Goal: Task Accomplishment & Management: Use online tool/utility

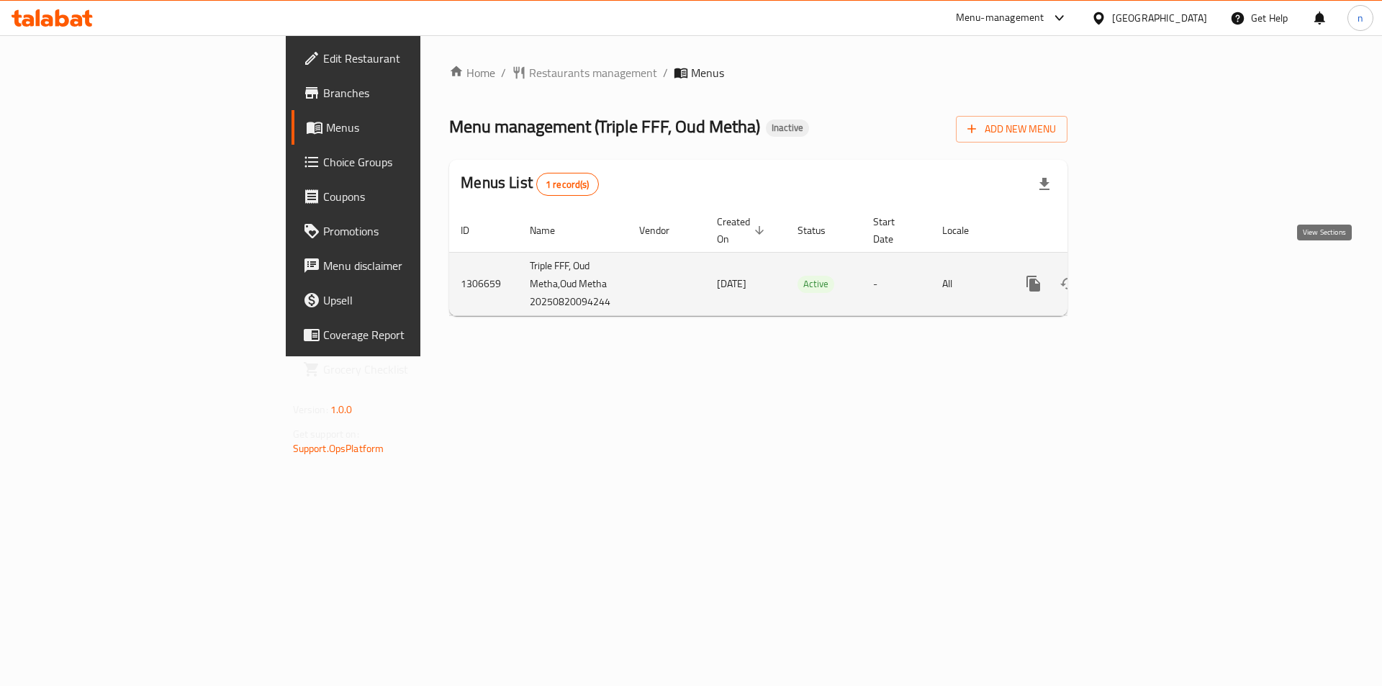
click at [1155, 269] on link "enhanced table" at bounding box center [1137, 283] width 35 height 35
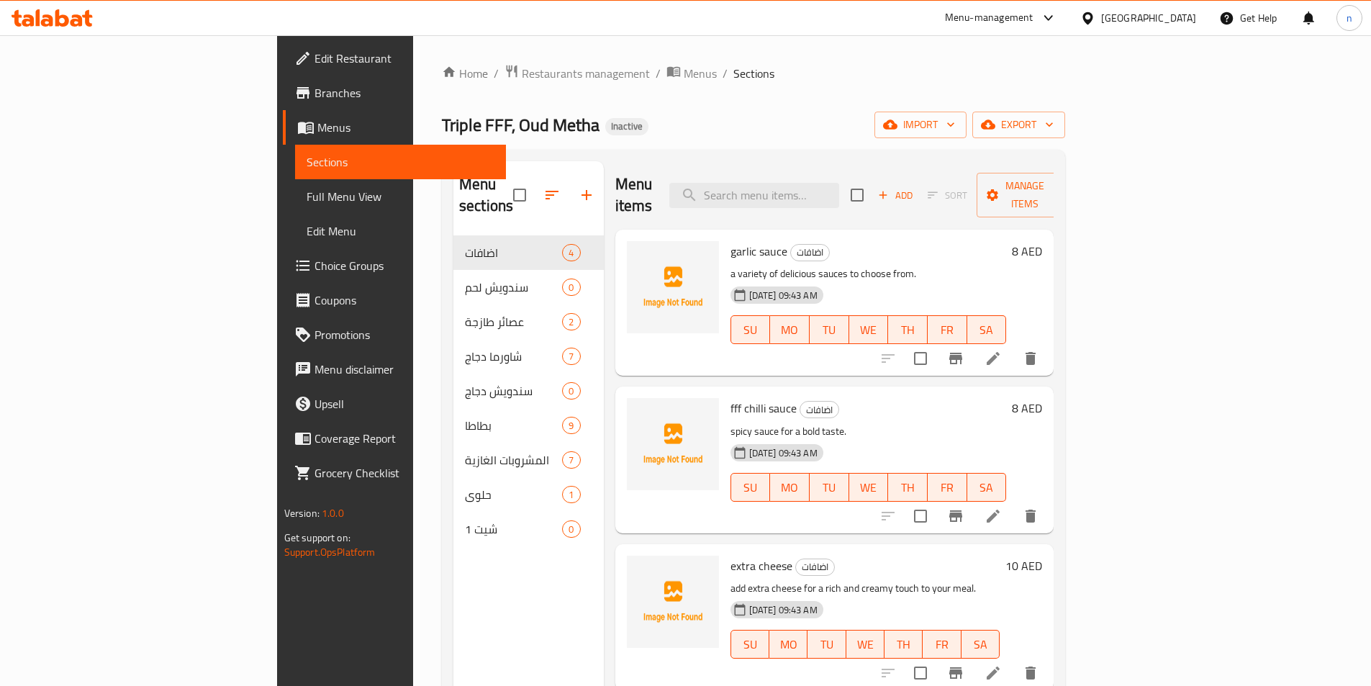
click at [315, 96] on span "Branches" at bounding box center [405, 92] width 180 height 17
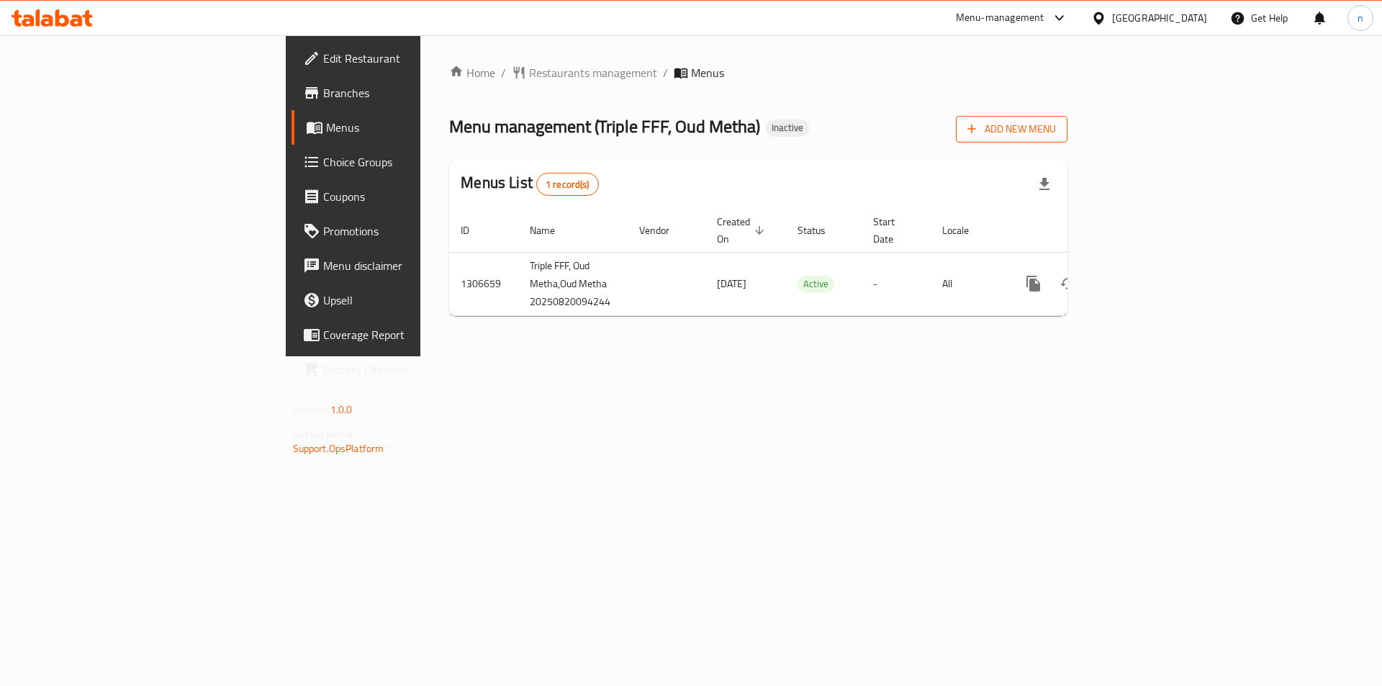
click at [1056, 126] on span "Add New Menu" at bounding box center [1012, 129] width 89 height 18
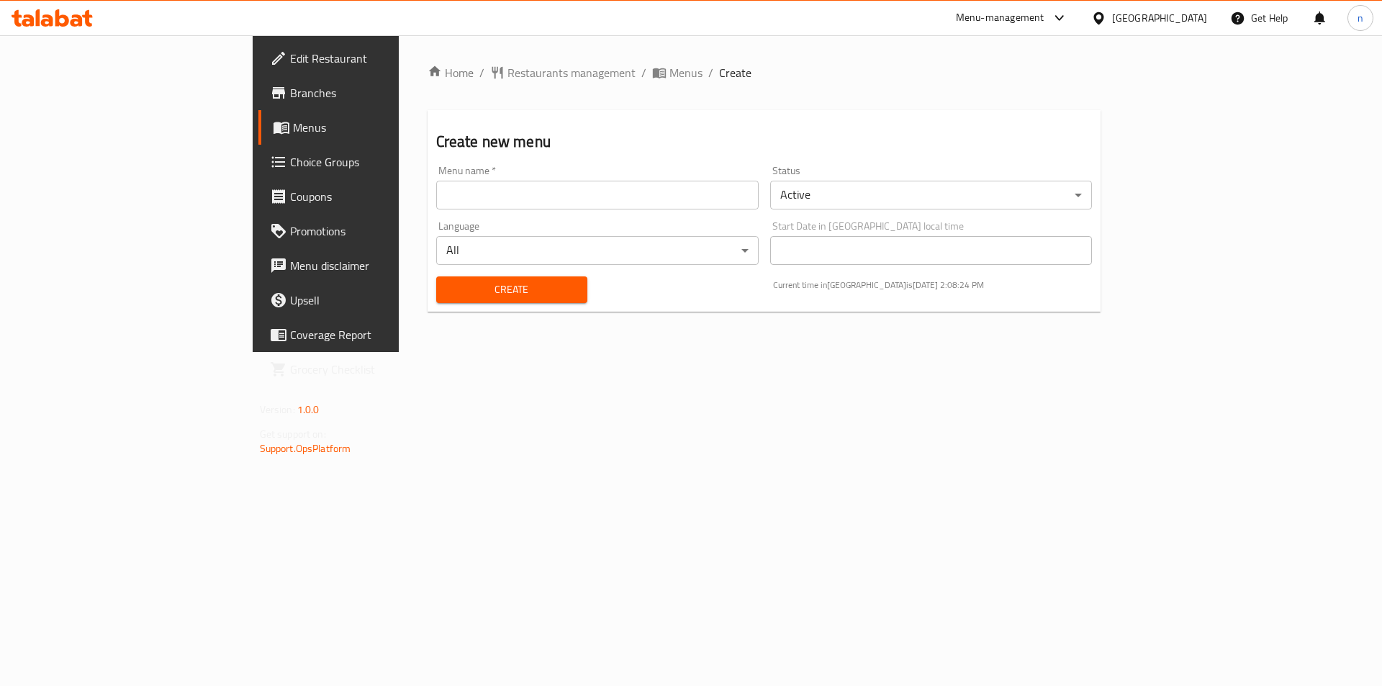
drag, startPoint x: 522, startPoint y: 433, endPoint x: 458, endPoint y: 377, distance: 85.7
click at [515, 352] on div "Home / Restaurants management / Menus / Create Create new menu Menu name   * Me…" at bounding box center [764, 193] width 731 height 317
drag, startPoint x: 504, startPoint y: 76, endPoint x: 515, endPoint y: 102, distance: 28.7
click at [670, 76] on span "Menus" at bounding box center [686, 72] width 33 height 17
